Goal: Information Seeking & Learning: Learn about a topic

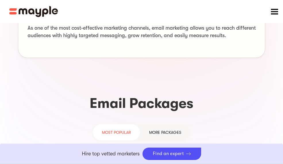
scroll to position [545, 0]
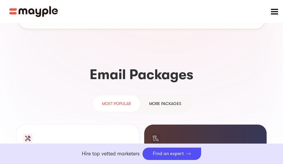
click at [0, 0] on link at bounding box center [0, 0] width 0 height 0
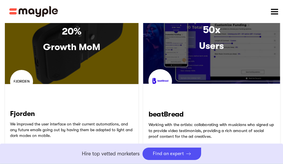
scroll to position [345, 0]
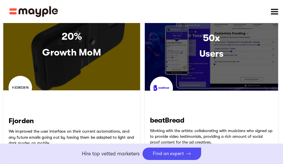
click at [22, 90] on link "READ CASE STUDY" at bounding box center [71, 145] width 137 height 110
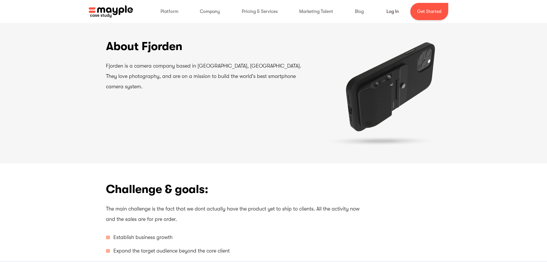
scroll to position [201, 0]
